Goal: Check status

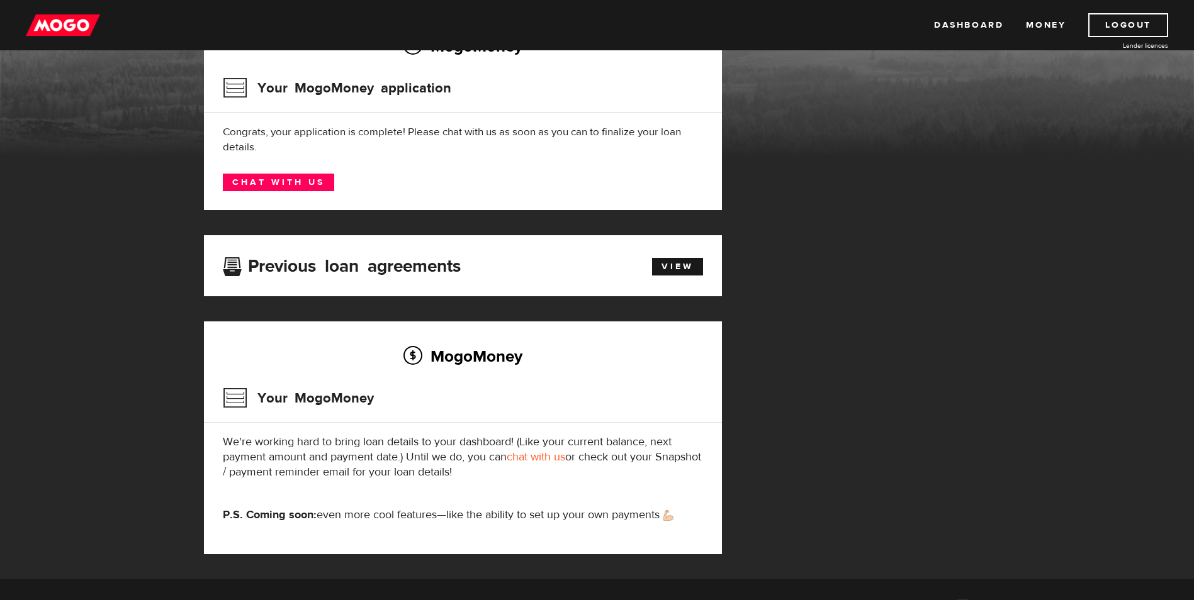
scroll to position [63, 0]
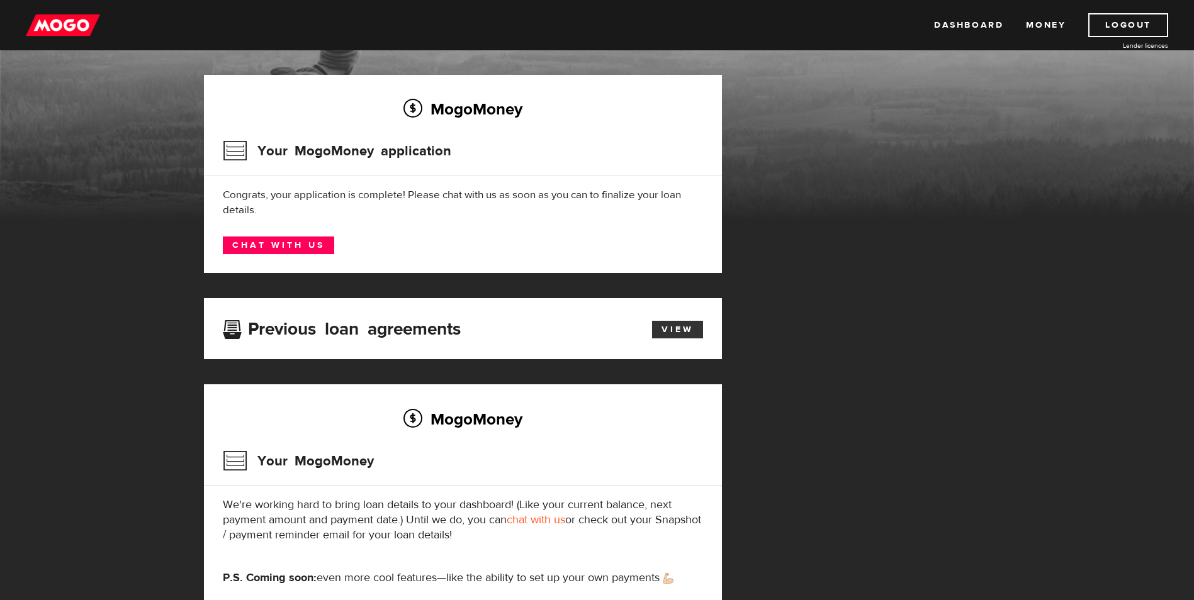
click at [695, 320] on div "View" at bounding box center [670, 327] width 83 height 21
click at [688, 329] on link "View" at bounding box center [677, 330] width 51 height 18
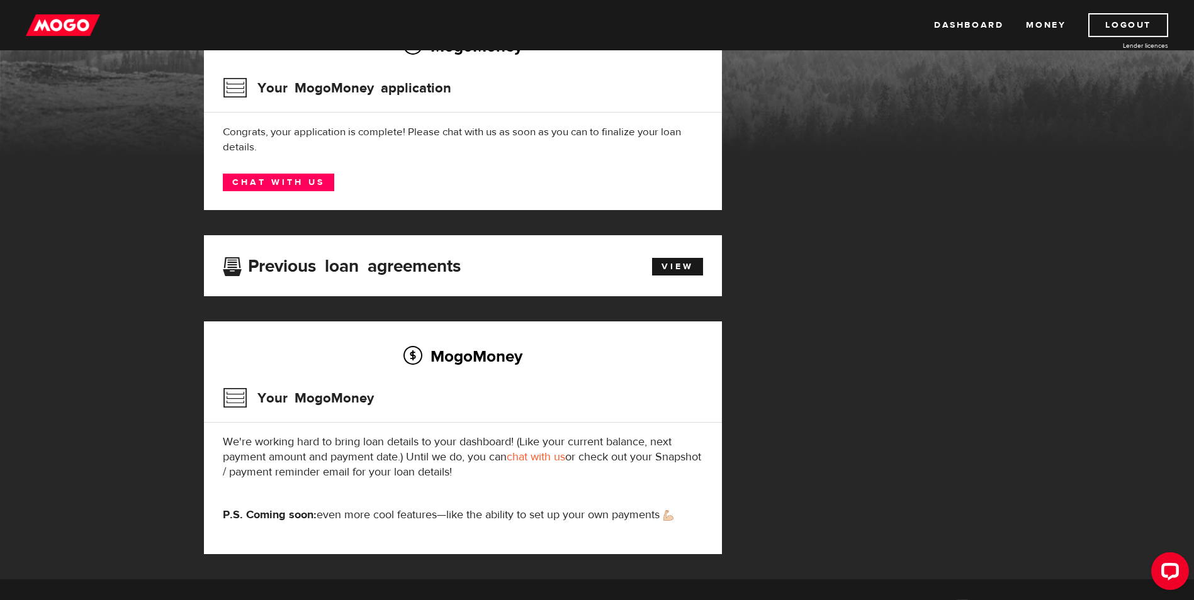
scroll to position [63, 0]
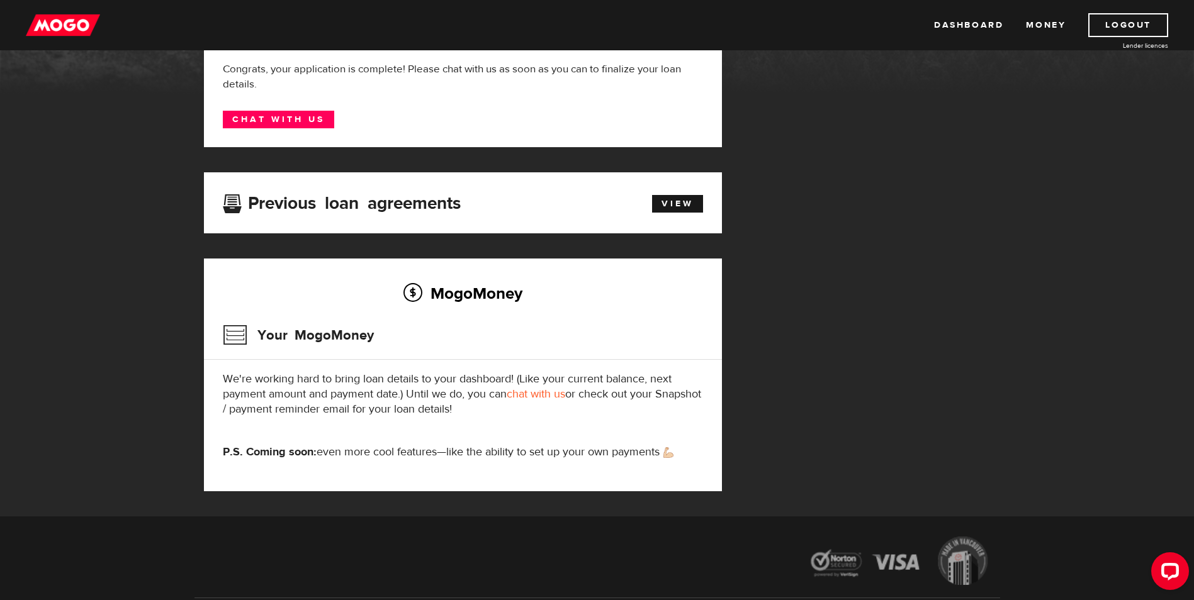
scroll to position [252, 0]
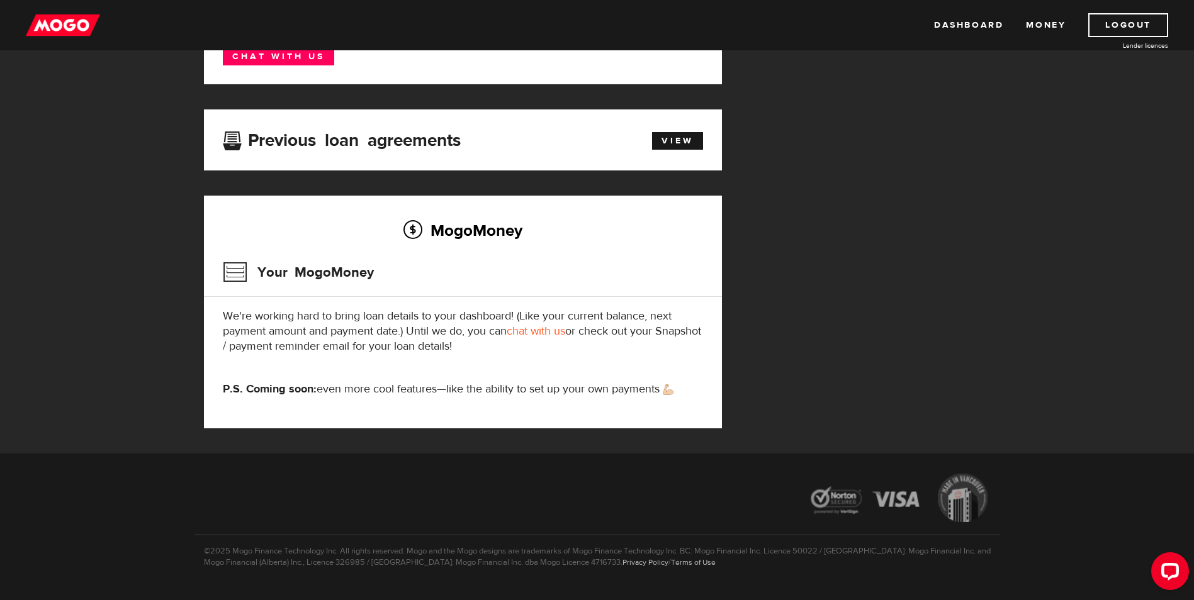
click at [473, 240] on h2 "MogoMoney" at bounding box center [463, 230] width 480 height 26
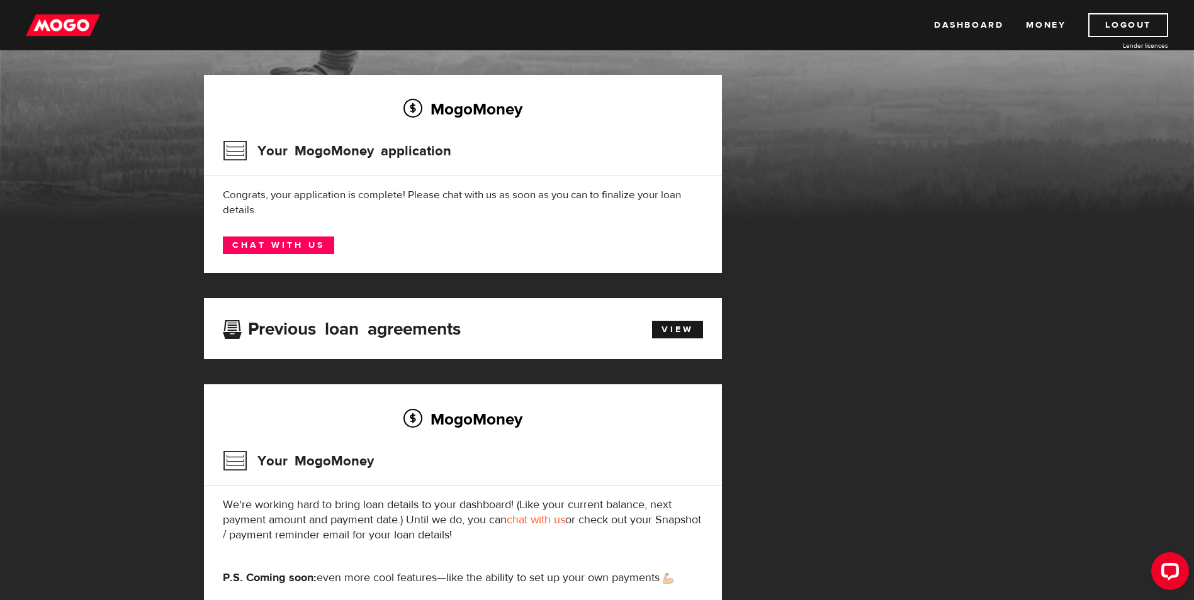
scroll to position [0, 0]
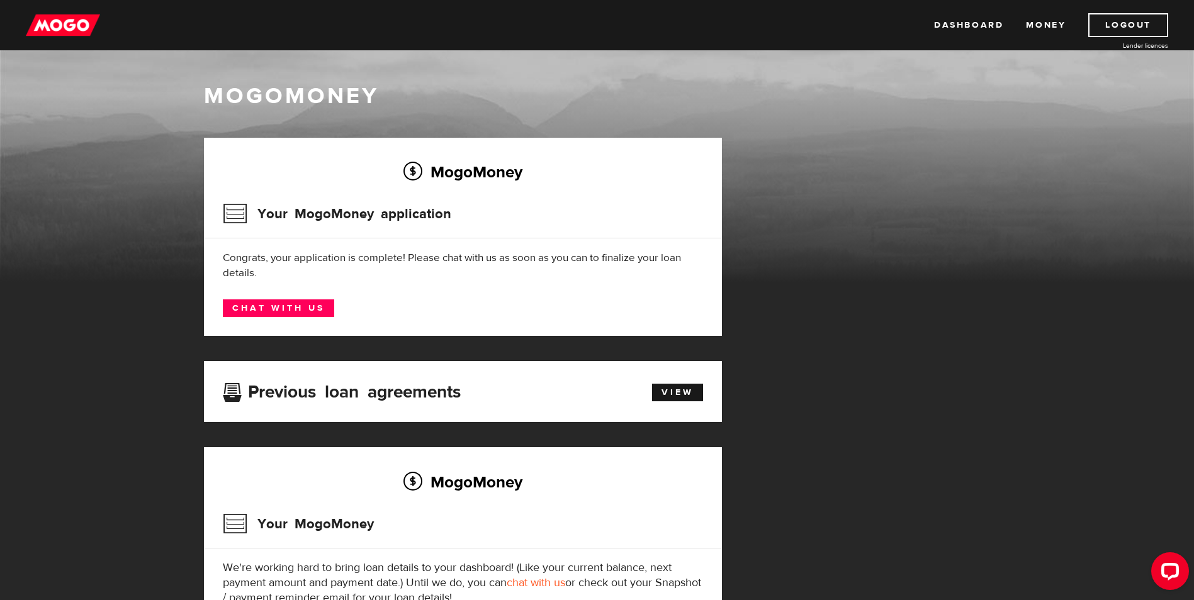
click at [373, 389] on h3 "Previous loan agreements" at bounding box center [342, 390] width 238 height 16
click at [666, 395] on link "View" at bounding box center [677, 393] width 51 height 18
